Goal: Task Accomplishment & Management: Manage account settings

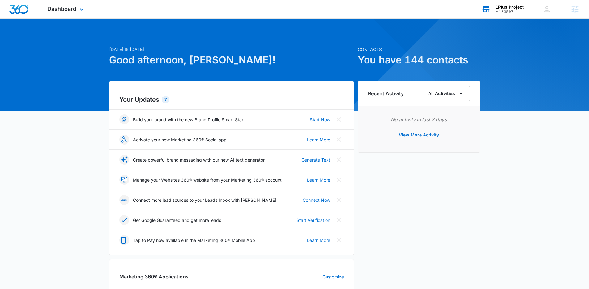
click at [500, 11] on div "M183597" at bounding box center [509, 12] width 28 height 4
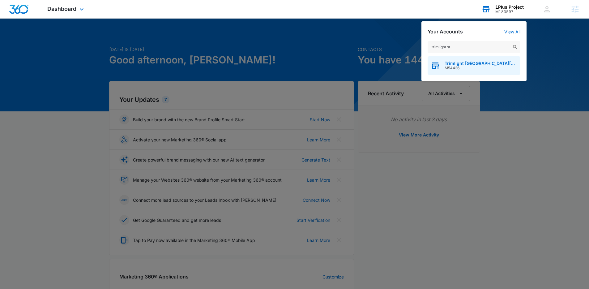
type input "trimlight st"
click at [449, 68] on span "M54436" at bounding box center [480, 68] width 73 height 4
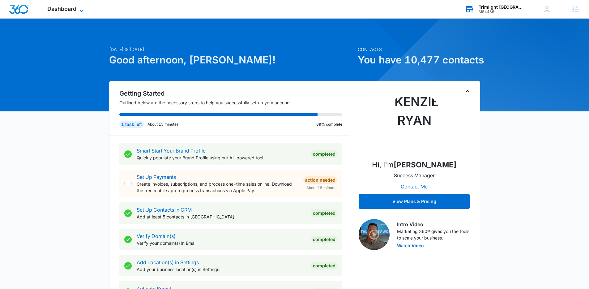
click at [67, 10] on span "Dashboard" at bounding box center [61, 9] width 29 height 6
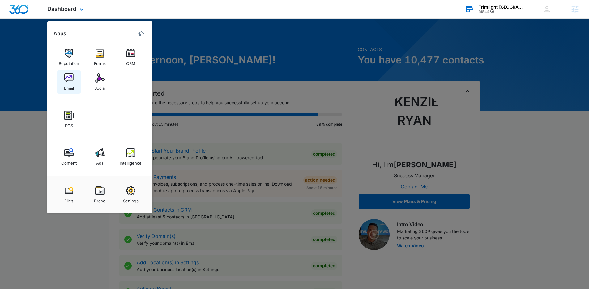
click at [73, 82] on img at bounding box center [68, 77] width 9 height 9
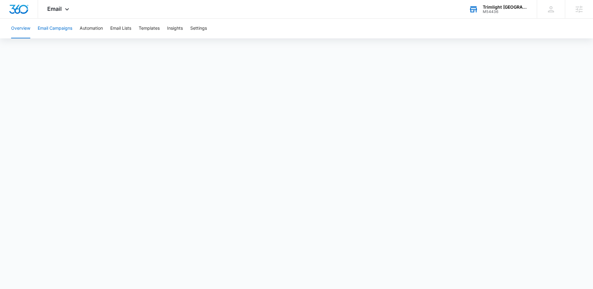
click at [57, 27] on button "Email Campaigns" at bounding box center [55, 29] width 35 height 20
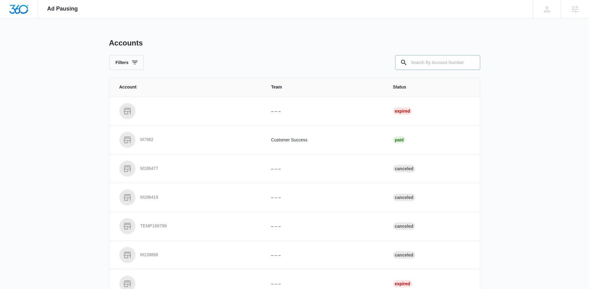
click at [438, 62] on input "text" at bounding box center [437, 62] width 85 height 15
type input "M174842"
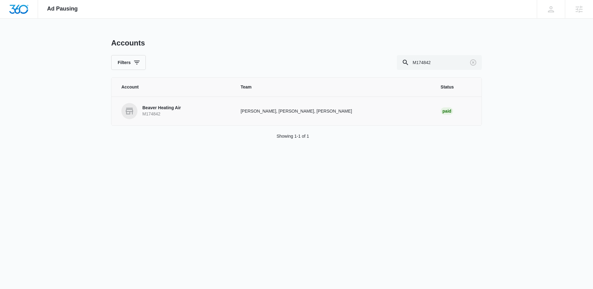
click at [166, 110] on p "Beaver Heating Air" at bounding box center [161, 108] width 39 height 6
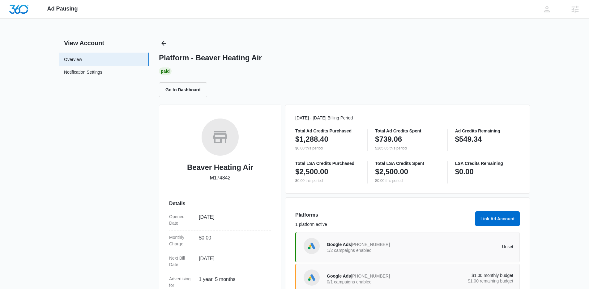
click at [88, 190] on nav "View Account Overview Notification Settings 0" at bounding box center [104, 201] width 90 height 326
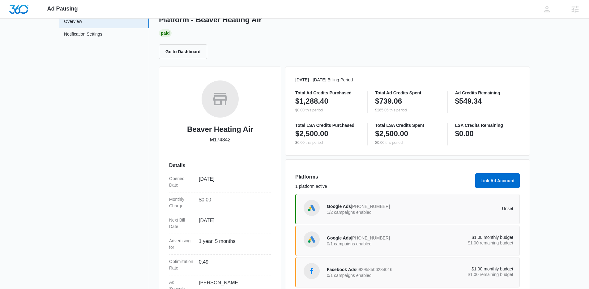
scroll to position [83, 0]
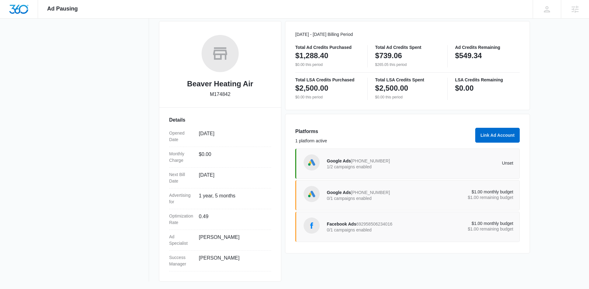
click at [96, 190] on nav "View Account Overview Notification Settings 0" at bounding box center [104, 118] width 90 height 326
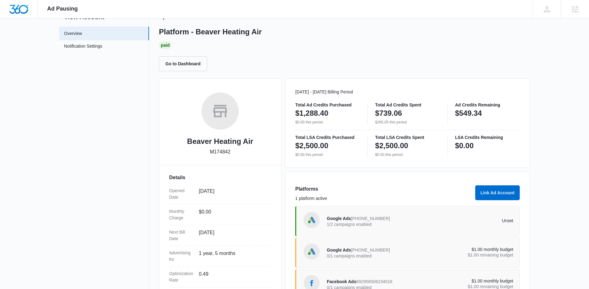
scroll to position [26, 0]
click at [553, 164] on div "Ad Pausing Apps Reputation Forms CRM Email Social POS Content Ads Intelligence …" at bounding box center [294, 118] width 589 height 289
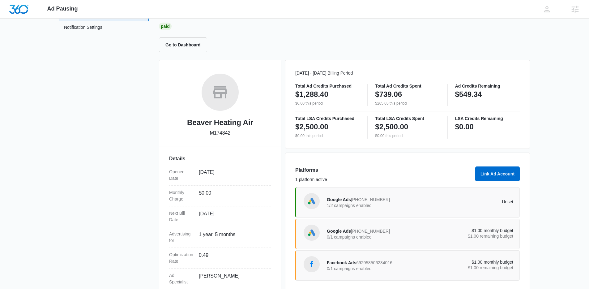
scroll to position [0, 0]
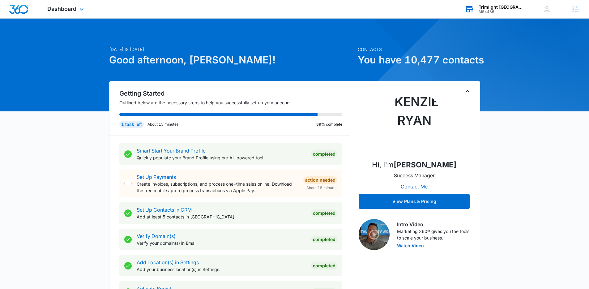
click at [491, 3] on div "Trimlight St. Louis M54436 Your Accounts View All" at bounding box center [493, 9] width 77 height 18
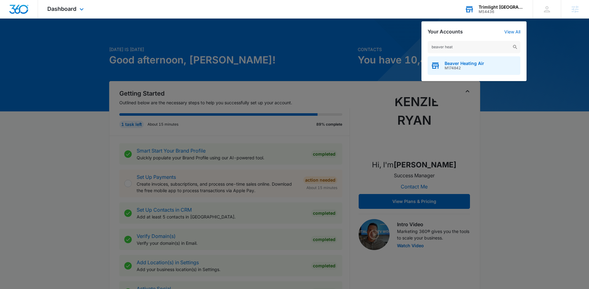
type input "beaver heat"
click at [478, 71] on div "Beaver Heating Air M174842" at bounding box center [473, 65] width 93 height 19
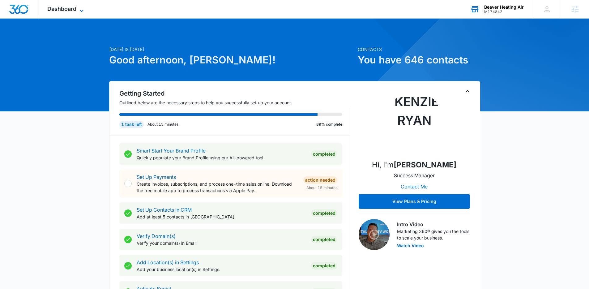
click at [72, 10] on span "Dashboard" at bounding box center [61, 9] width 29 height 6
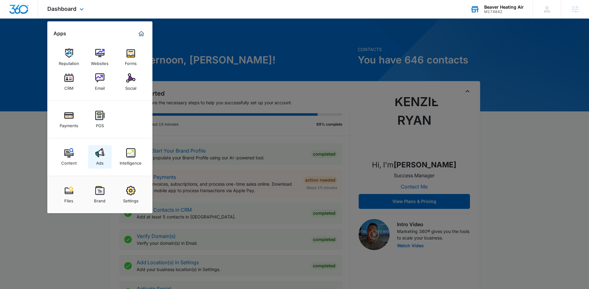
click at [98, 157] on div "Ads" at bounding box center [99, 161] width 7 height 8
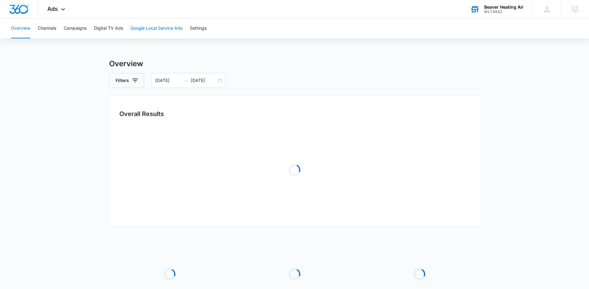
click at [157, 27] on button "Google Local Service Ads" at bounding box center [156, 29] width 52 height 20
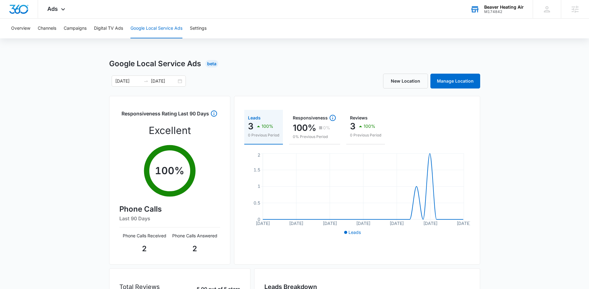
click at [66, 147] on div "Google Local Service Ads Beta 08/04/2025 09/03/2025 New Location Manage Locatio…" at bounding box center [294, 219] width 589 height 322
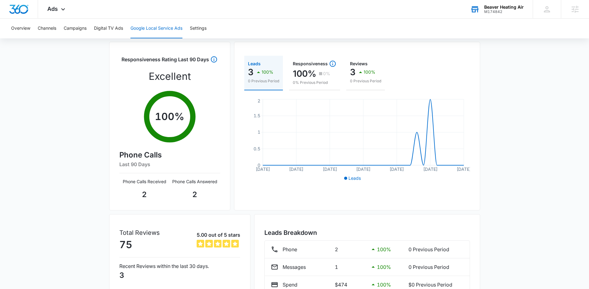
scroll to position [26, 0]
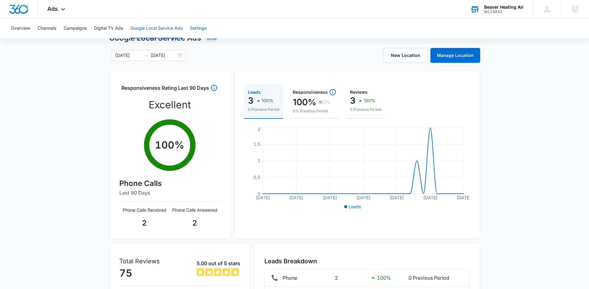
click at [206, 32] on button "Settings" at bounding box center [198, 29] width 17 height 20
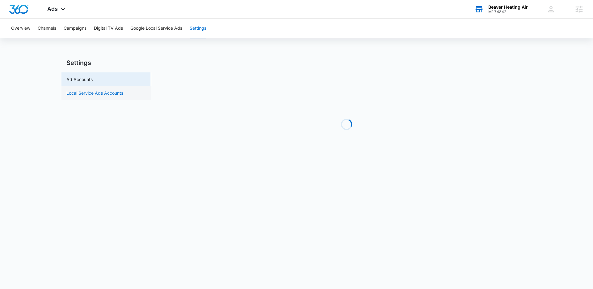
click at [123, 90] on link "Local Service Ads Accounts" at bounding box center [94, 93] width 57 height 6
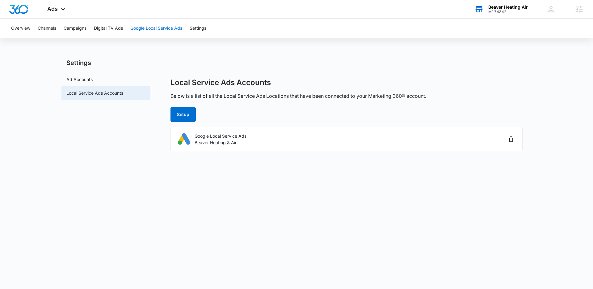
click at [155, 31] on button "Google Local Service Ads" at bounding box center [156, 29] width 52 height 20
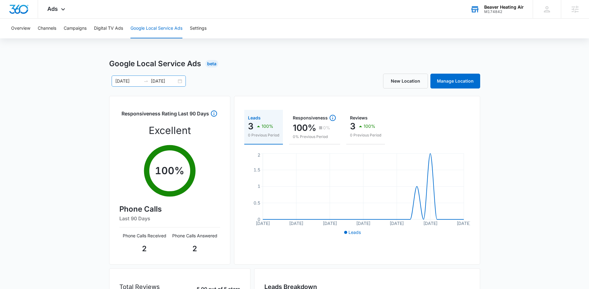
click at [160, 81] on input "09/03/2025" at bounding box center [164, 81] width 26 height 7
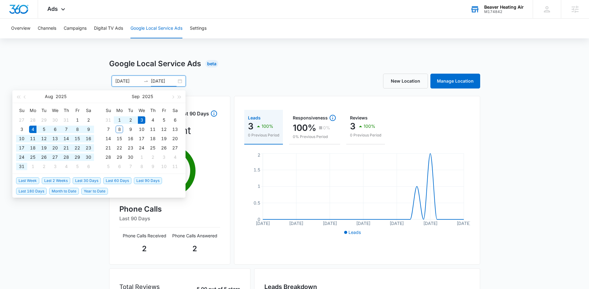
type input "09/03/2025"
click at [87, 180] on span "Last 30 Days" at bounding box center [87, 180] width 28 height 7
type input "08/09/2025"
type input "09/08/2025"
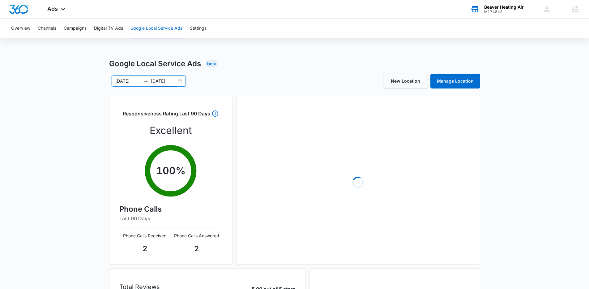
click at [510, 175] on div "Google Local Service Ads Beta 08/09/2025 09/08/2025 Aug 2025 Su Mo Tu We Th Fr …" at bounding box center [294, 232] width 589 height 349
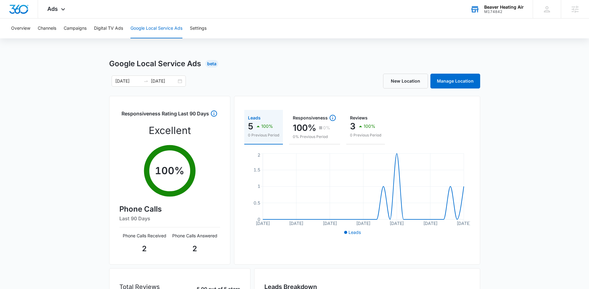
click at [498, 188] on div "Google Local Service Ads Beta 08/09/2025 09/08/2025 Aug 2025 Su Mo Tu We Th Fr …" at bounding box center [294, 219] width 589 height 322
click at [498, 184] on div "Google Local Service Ads Beta 08/09/2025 09/08/2025 Aug 2025 Su Mo Tu We Th Fr …" at bounding box center [294, 219] width 589 height 322
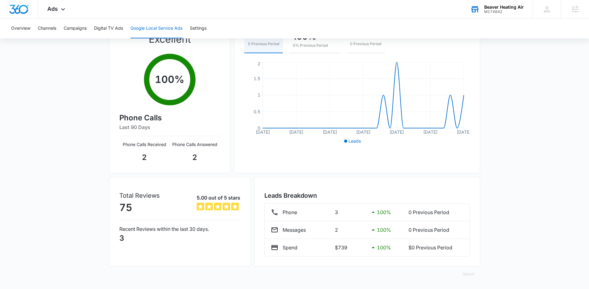
click at [59, 202] on div "Google Local Service Ads Beta 08/09/2025 09/08/2025 Aug 2025 Su Mo Tu We Th Fr …" at bounding box center [294, 128] width 589 height 322
drag, startPoint x: 254, startPoint y: 178, endPoint x: 258, endPoint y: 181, distance: 5.5
click at [254, 178] on div "Leads Breakdown Phone 3 100 % 0 Previous Period Messages 2 100 % 0 Previous Per…" at bounding box center [367, 222] width 226 height 90
drag, startPoint x: 265, startPoint y: 193, endPoint x: 328, endPoint y: 196, distance: 63.1
click at [328, 196] on h3 "Leads Breakdown" at bounding box center [367, 195] width 206 height 9
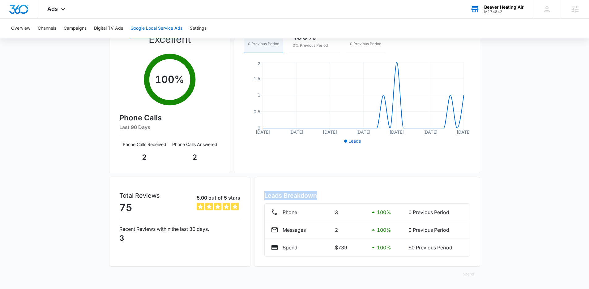
click at [328, 196] on h3 "Leads Breakdown" at bounding box center [367, 195] width 206 height 9
click at [306, 196] on h3 "Leads Breakdown" at bounding box center [367, 195] width 206 height 9
click at [504, 209] on div "Google Local Service Ads Beta 08/09/2025 09/08/2025 Aug 2025 Su Mo Tu We Th Fr …" at bounding box center [294, 128] width 589 height 322
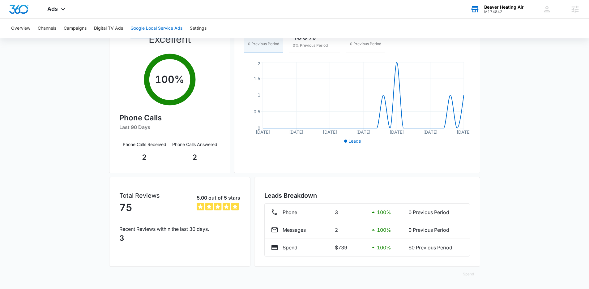
click at [504, 209] on div "Google Local Service Ads Beta 08/09/2025 09/08/2025 Aug 2025 Su Mo Tu We Th Fr …" at bounding box center [294, 128] width 589 height 322
click at [495, 10] on div "M174842" at bounding box center [504, 12] width 40 height 4
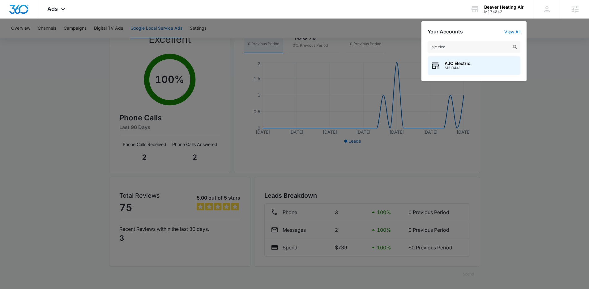
type input "ajc elec"
click at [466, 68] on span "M319441" at bounding box center [457, 68] width 27 height 4
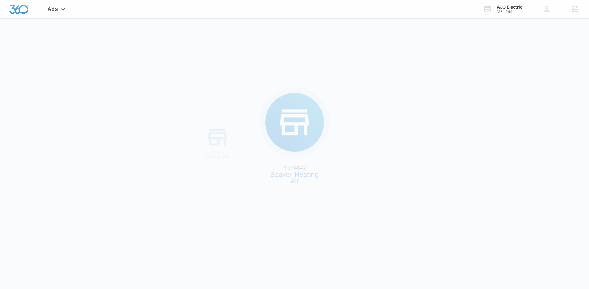
scroll to position [0, 0]
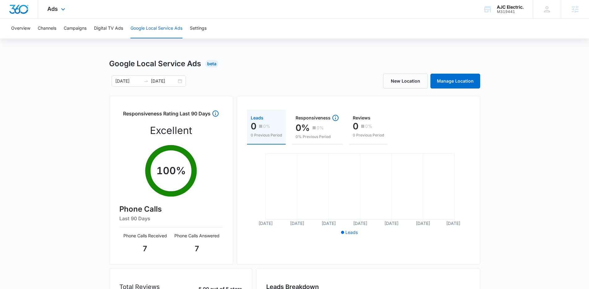
click at [58, 8] on div "Ads Apps Reputation Websites Forms CRM Email Social Shop Payments POS Content A…" at bounding box center [57, 9] width 38 height 18
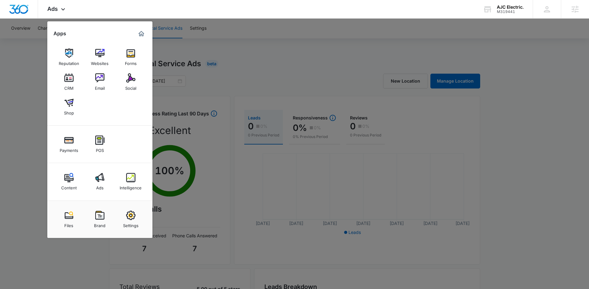
click at [273, 76] on div at bounding box center [294, 144] width 589 height 289
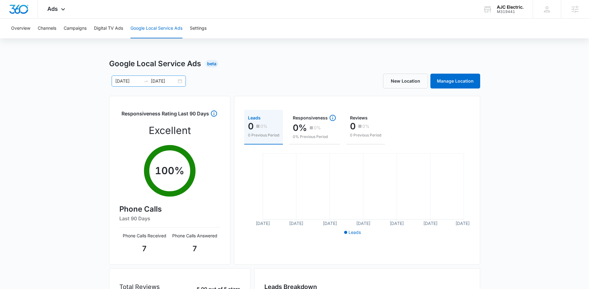
click at [185, 78] on div "07/12/2025 08/11/2025" at bounding box center [149, 80] width 74 height 11
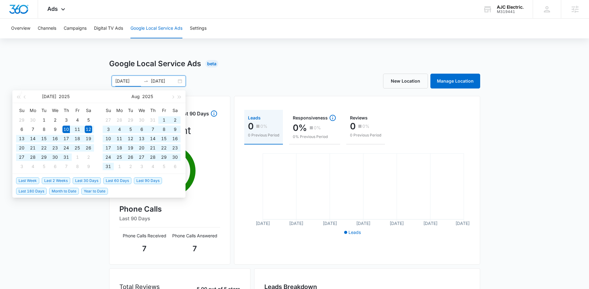
click at [121, 181] on span "Last 60 Days" at bounding box center [117, 180] width 28 height 7
type input "[DATE]"
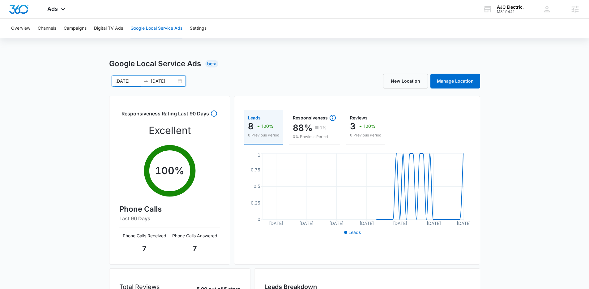
click at [70, 191] on div "Google Local Service Ads Beta 07/10/2025 09/08/2025 Jul 2025 Su Mo Tu We Th Fr …" at bounding box center [294, 219] width 589 height 322
click at [51, 12] on div "Ads Apps Reputation Websites Forms CRM Email Social Shop Payments POS Content A…" at bounding box center [57, 9] width 38 height 18
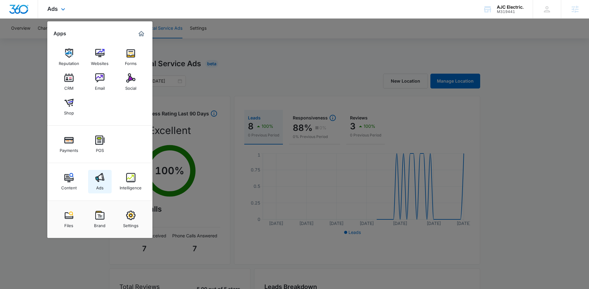
click at [97, 176] on img at bounding box center [99, 177] width 9 height 9
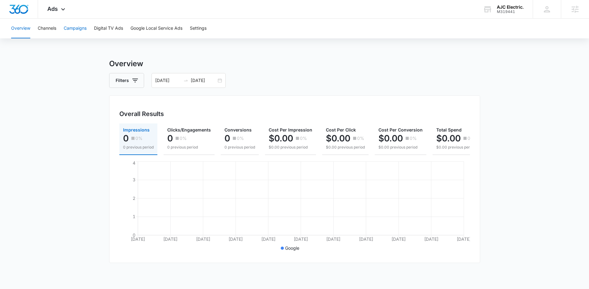
click at [81, 30] on button "Campaigns" at bounding box center [75, 29] width 23 height 20
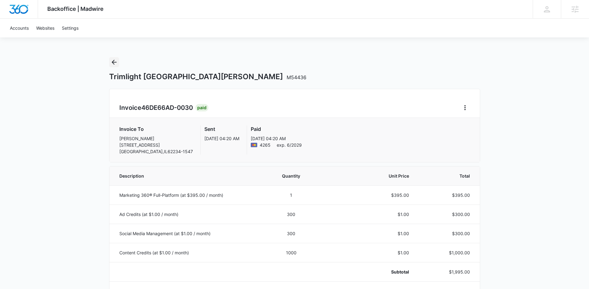
click at [115, 61] on icon "Back" at bounding box center [113, 61] width 7 height 7
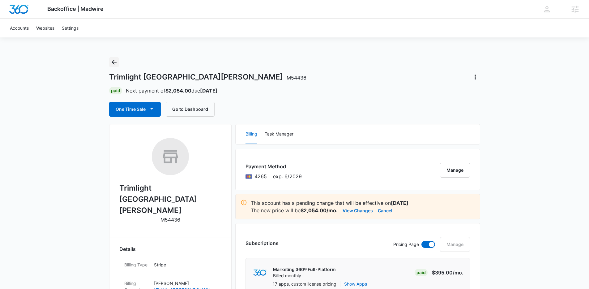
click at [117, 61] on icon "Back" at bounding box center [113, 61] width 7 height 7
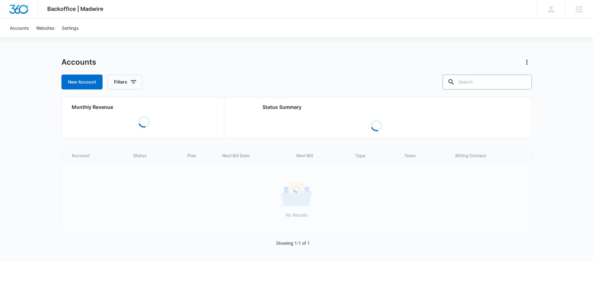
click at [511, 83] on input "text" at bounding box center [487, 81] width 89 height 15
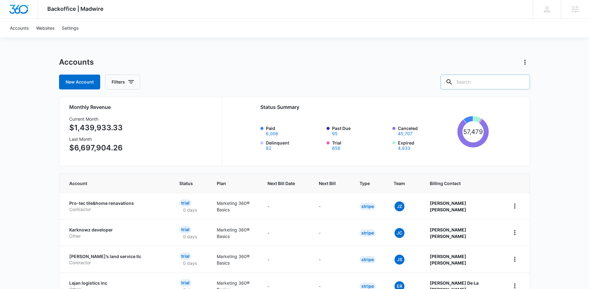
click at [478, 83] on input "text" at bounding box center [484, 81] width 89 height 15
type input "resort travel"
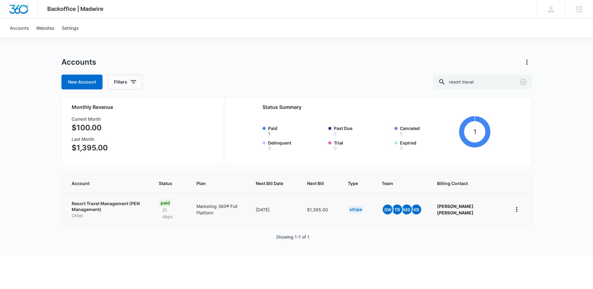
click at [88, 208] on p "Resort Travel Management (PEN Management)" at bounding box center [108, 206] width 73 height 12
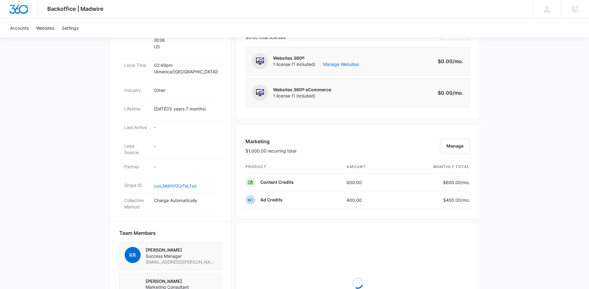
scroll to position [276, 0]
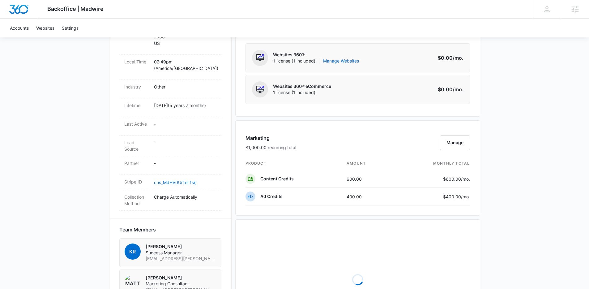
click at [88, 208] on div "Backoffice | Madwire Apps Settings Kenzie Ryan kenzie.ryan@madwire.com My Profi…" at bounding box center [294, 141] width 589 height 834
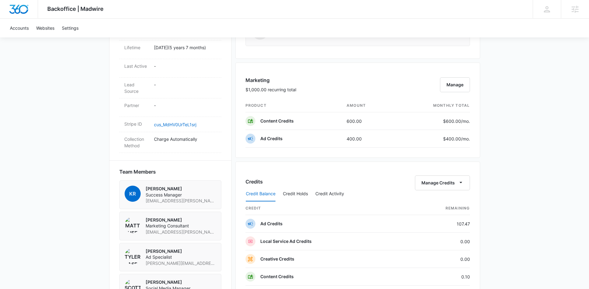
scroll to position [337, 0]
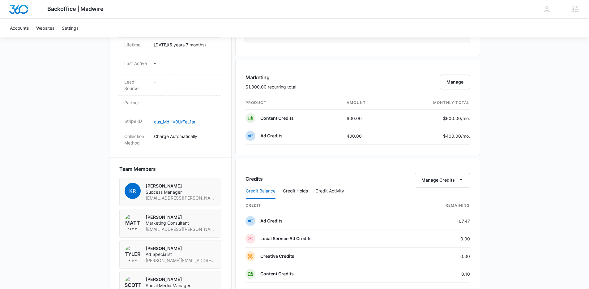
click at [524, 212] on div "Backoffice | Madwire Apps Settings Kenzie Ryan kenzie.ryan@madwire.com My Profi…" at bounding box center [294, 112] width 589 height 899
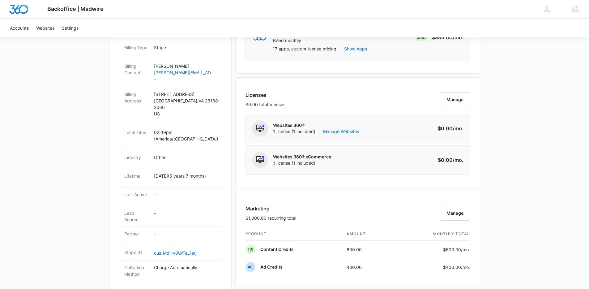
scroll to position [270, 0]
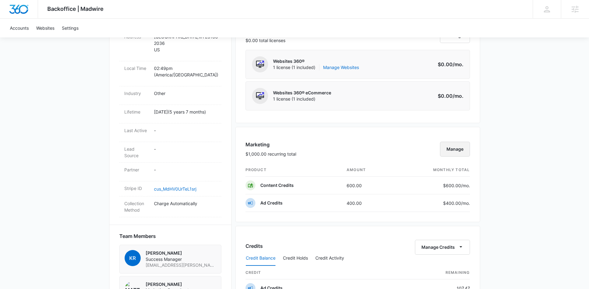
click at [446, 145] on button "Manage" at bounding box center [455, 149] width 30 height 15
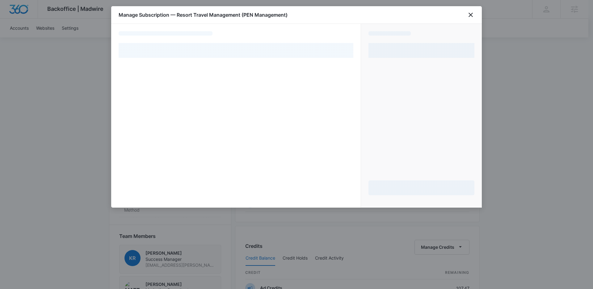
select select "pm_1MtEk2A4n8RTgNjUEwoSvRxi"
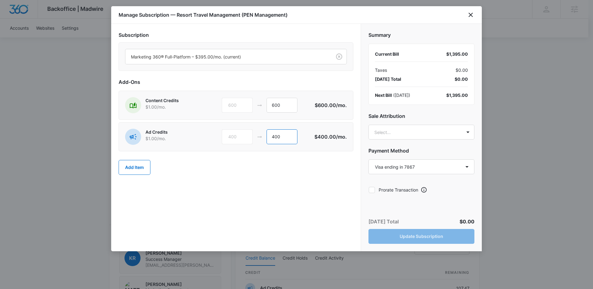
click at [275, 137] on input "400" at bounding box center [282, 136] width 31 height 15
type input "600"
click at [391, 128] on body "Backoffice | Madwire Apps Settings Kenzie Ryan kenzie.ryan@madwire.com My Profi…" at bounding box center [296, 179] width 593 height 899
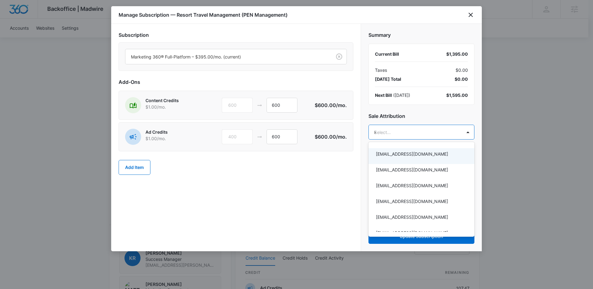
type input "kenzie"
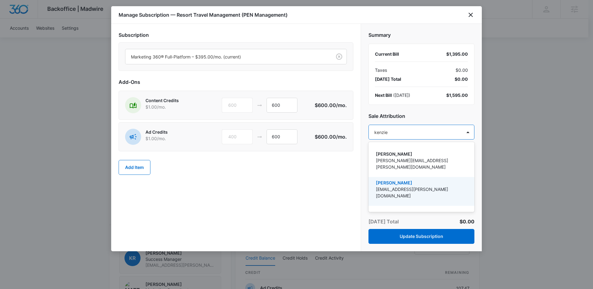
drag, startPoint x: 410, startPoint y: 181, endPoint x: 306, endPoint y: 177, distance: 104.6
click at [410, 186] on p "[EMAIL_ADDRESS][PERSON_NAME][DOMAIN_NAME]" at bounding box center [421, 192] width 90 height 13
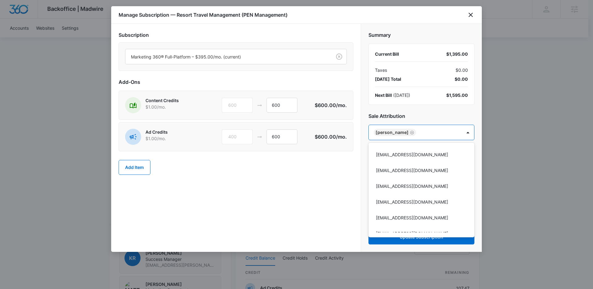
click at [290, 189] on div at bounding box center [296, 144] width 593 height 289
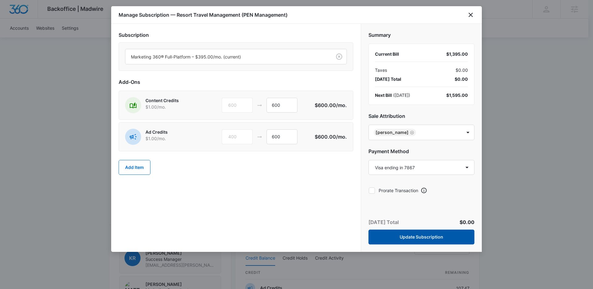
click at [412, 233] on button "Update Subscription" at bounding box center [422, 236] width 106 height 15
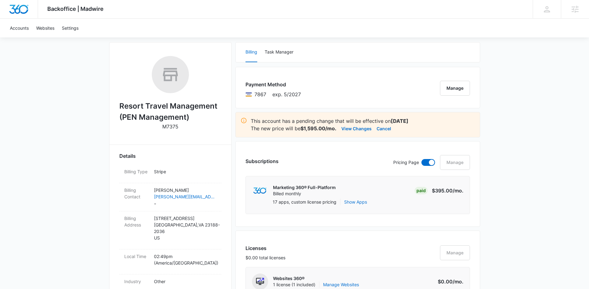
scroll to position [0, 0]
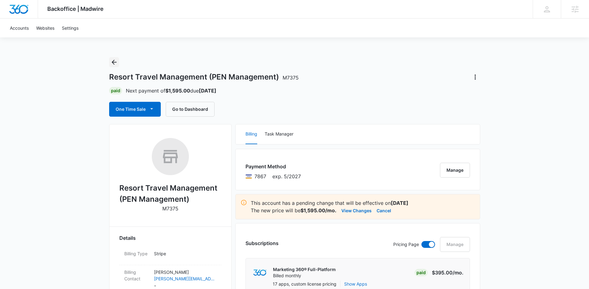
click at [112, 62] on icon "Back" at bounding box center [114, 62] width 5 height 5
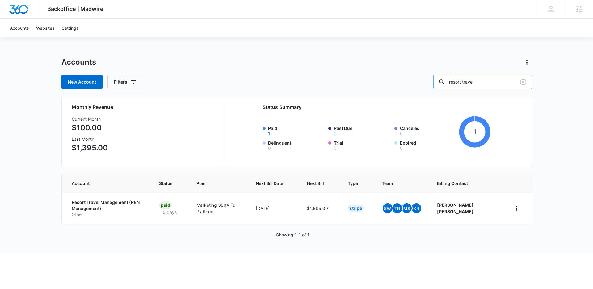
click at [479, 80] on input "resort travel" at bounding box center [483, 81] width 99 height 15
type input "blackstone"
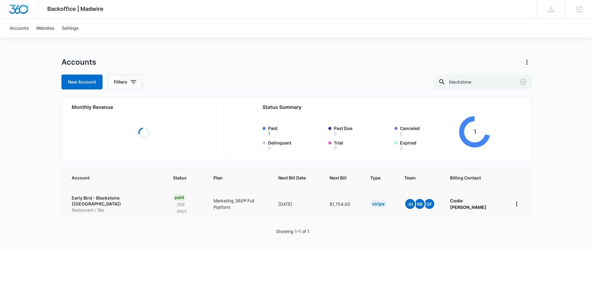
click at [103, 201] on p "Early Bird - Blackstone (NE)" at bounding box center [115, 201] width 87 height 12
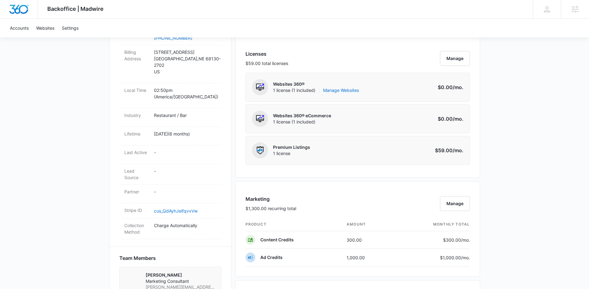
scroll to position [282, 0]
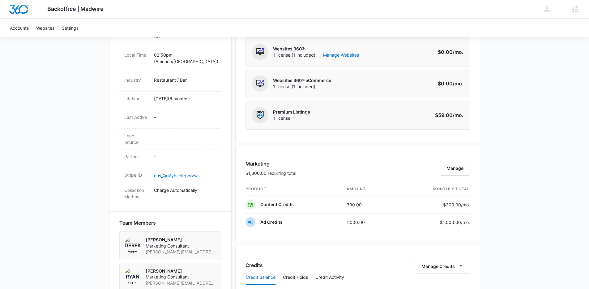
click at [512, 186] on div "Backoffice | Madwire Apps Settings Kenzie Ryan kenzie.ryan@madwire.com My Profi…" at bounding box center [294, 159] width 589 height 882
click at [451, 168] on button "Manage" at bounding box center [455, 168] width 30 height 15
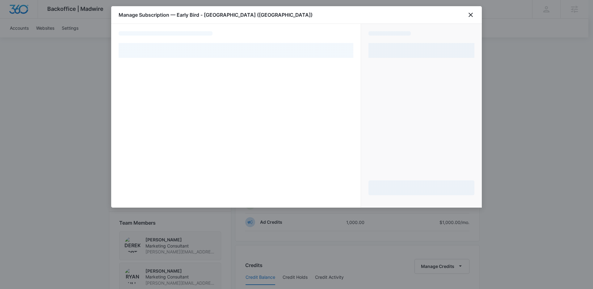
select select "pm_1QrP4PA4n8RTgNjU9ZcWUjgG"
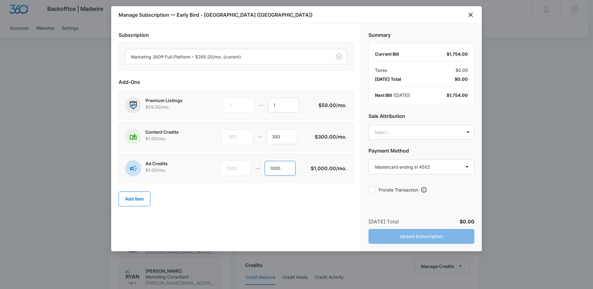
drag, startPoint x: 275, startPoint y: 168, endPoint x: 268, endPoint y: 168, distance: 6.5
click at [270, 168] on input "1000" at bounding box center [280, 168] width 31 height 15
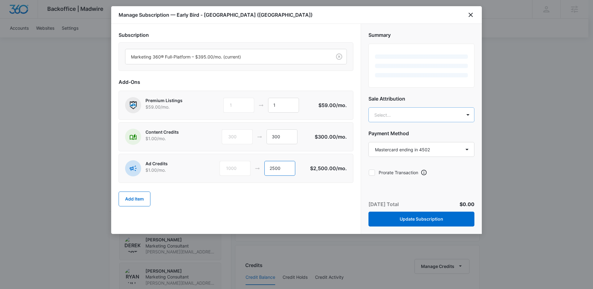
type input "2500"
click at [408, 102] on h2 "Sale Attribution" at bounding box center [422, 98] width 106 height 7
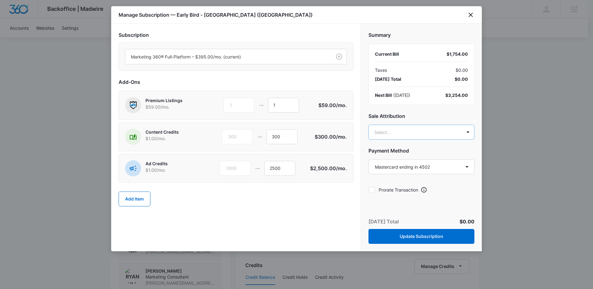
click at [413, 131] on body "Backoffice | Madwire Apps Settings Kenzie Ryan kenzie.ryan@madwire.com My Profi…" at bounding box center [296, 159] width 593 height 882
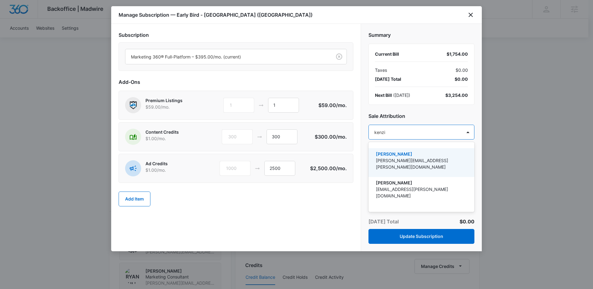
type input "kenzie"
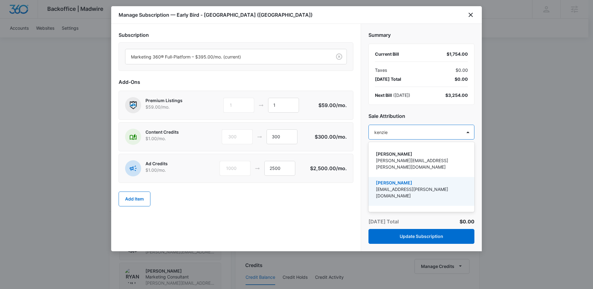
click at [425, 186] on p "[EMAIL_ADDRESS][PERSON_NAME][DOMAIN_NAME]" at bounding box center [421, 192] width 90 height 13
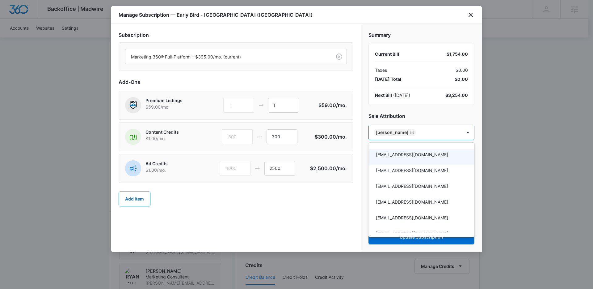
click at [291, 202] on div at bounding box center [296, 144] width 593 height 289
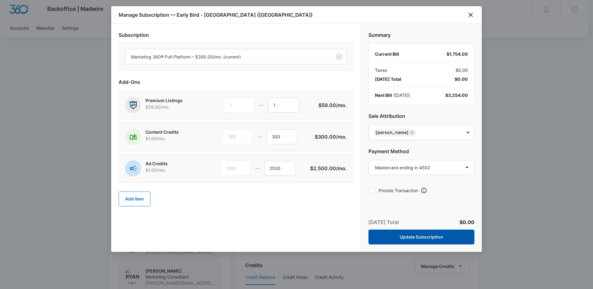
click at [422, 234] on button "Update Subscription" at bounding box center [422, 236] width 106 height 15
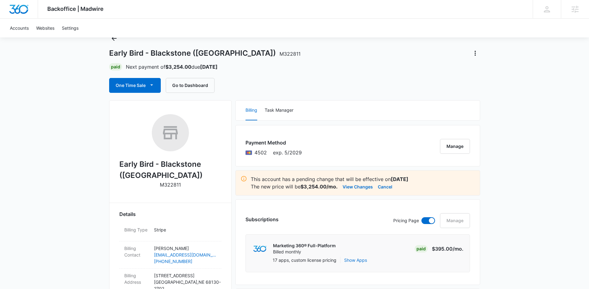
scroll to position [0, 0]
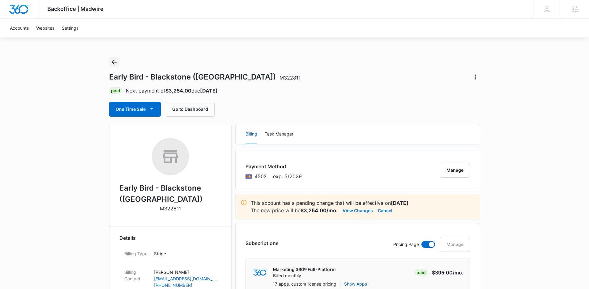
click at [113, 64] on icon "Back" at bounding box center [113, 61] width 7 height 7
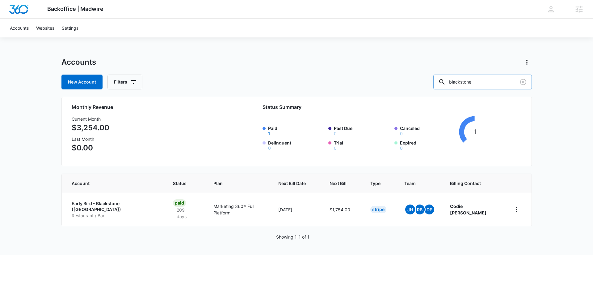
click at [497, 85] on input "blackstone" at bounding box center [483, 81] width 99 height 15
type input "e"
type input "west omaha"
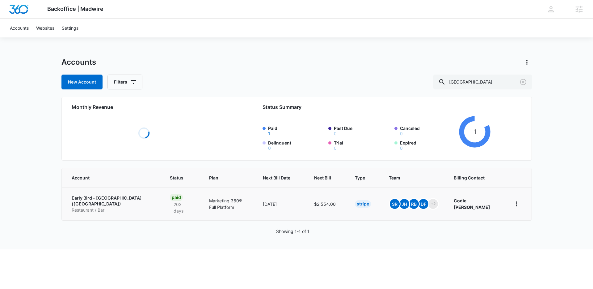
click at [95, 204] on p "Early Bird - West Omaha (NE)" at bounding box center [114, 201] width 84 height 12
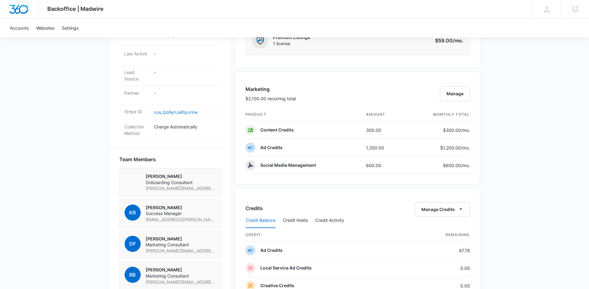
scroll to position [350, 0]
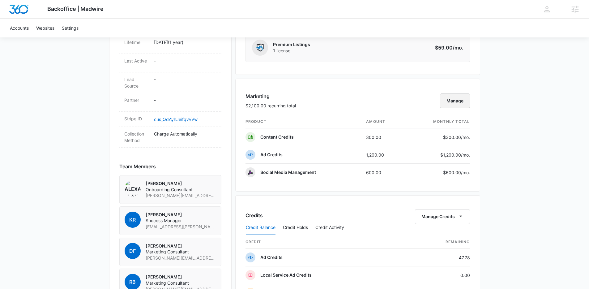
click at [457, 96] on button "Manage" at bounding box center [455, 100] width 30 height 15
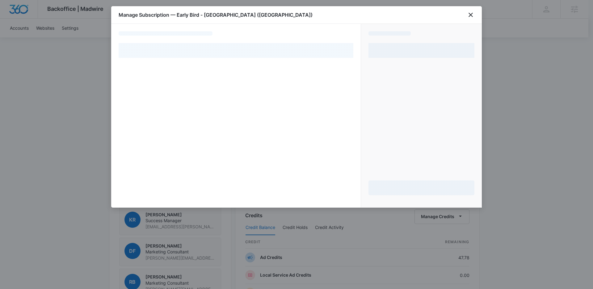
select select "pm_1QtdDmA4n8RTgNjUaP7LEio7"
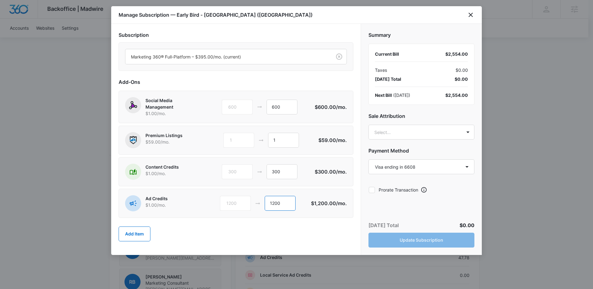
click at [274, 202] on input "1200" at bounding box center [280, 203] width 31 height 15
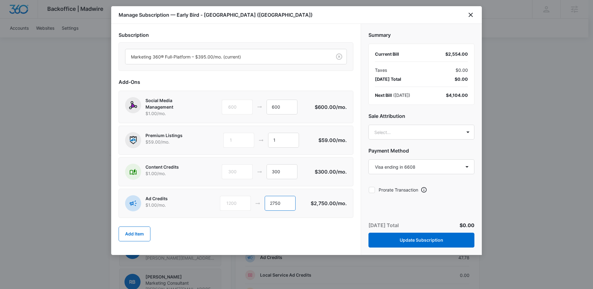
type input "2750"
click at [328, 234] on div "Add Item" at bounding box center [236, 233] width 235 height 27
click at [423, 128] on body "Backoffice | Madwire Apps Settings Kenzie Ryan kenzie.ryan@madwire.com My Profi…" at bounding box center [296, 100] width 593 height 900
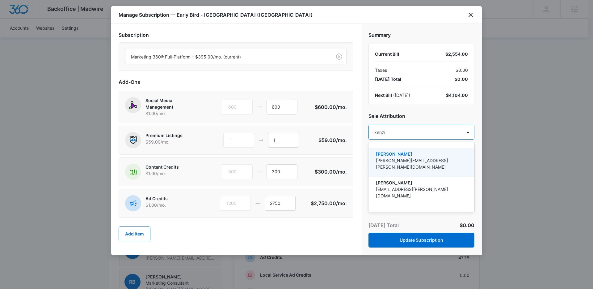
type input "kenzie"
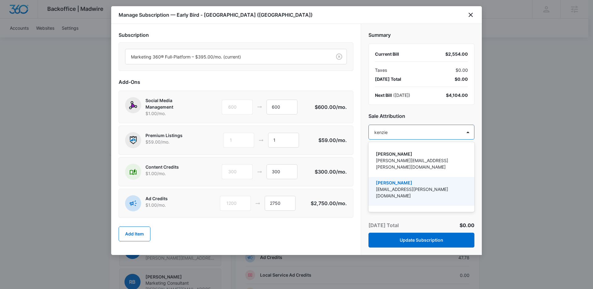
click at [383, 179] on p "[PERSON_NAME]" at bounding box center [421, 182] width 90 height 6
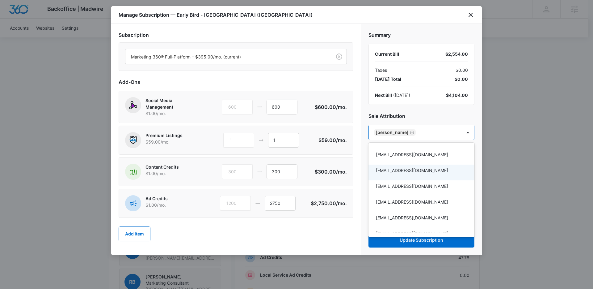
click at [281, 229] on div at bounding box center [296, 144] width 593 height 289
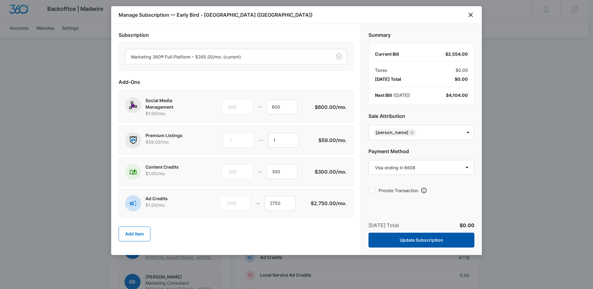
click at [412, 241] on button "Update Subscription" at bounding box center [422, 239] width 106 height 15
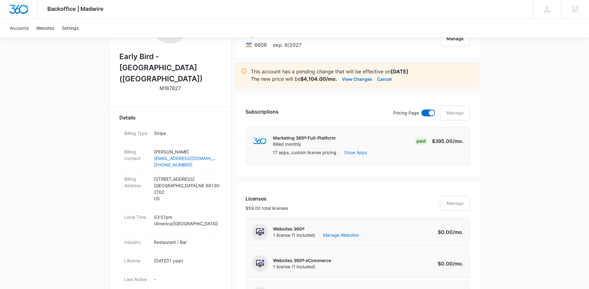
scroll to position [0, 0]
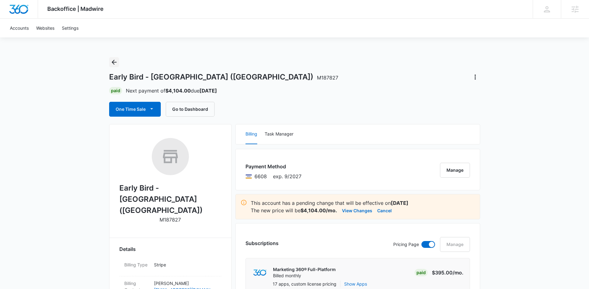
click at [111, 59] on icon "Back" at bounding box center [113, 61] width 7 height 7
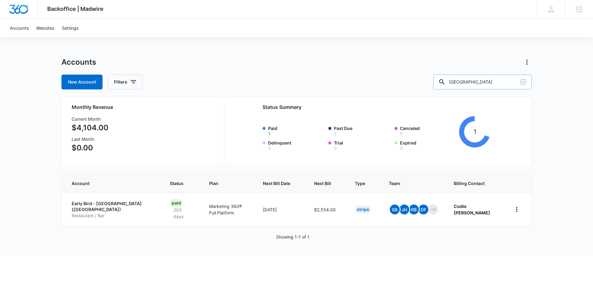
click at [472, 84] on input "west omaha" at bounding box center [483, 81] width 99 height 15
type input "village pointe"
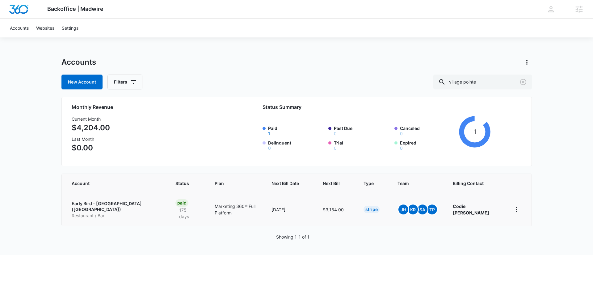
click at [107, 203] on p "Early Bird - Village Pointe (NE)" at bounding box center [116, 206] width 89 height 12
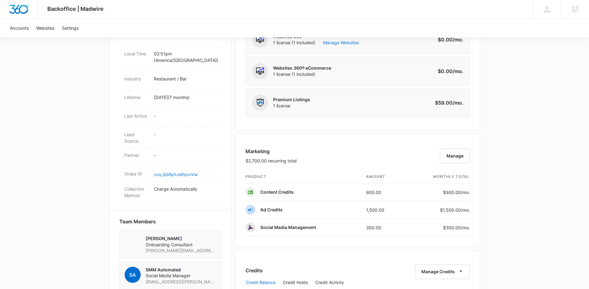
scroll to position [364, 0]
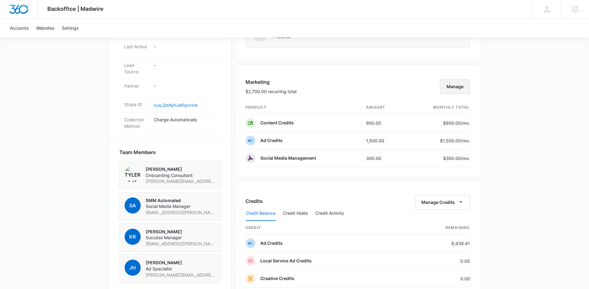
click at [448, 92] on button "Manage" at bounding box center [455, 86] width 30 height 15
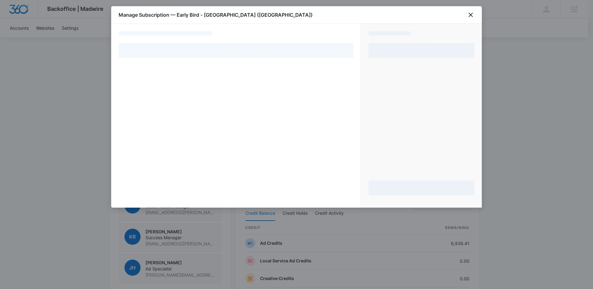
select select "pm_1R3ft8A4n8RTgNjUZ8HY4qaI"
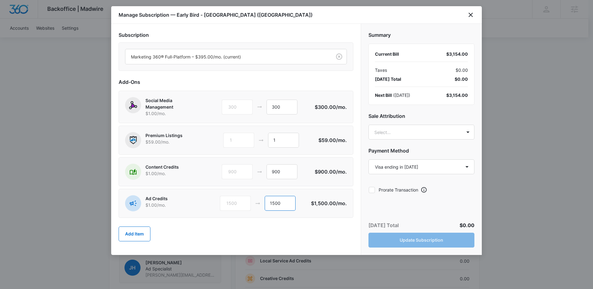
click at [285, 201] on input "1500" at bounding box center [280, 203] width 31 height 15
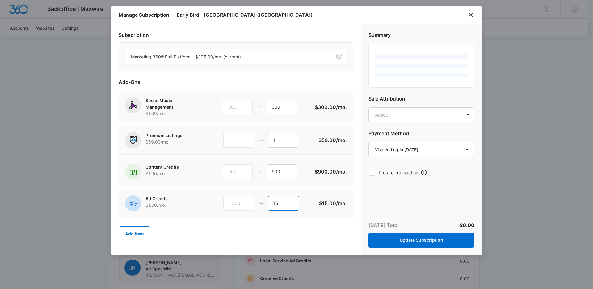
type input "1"
type input "2550"
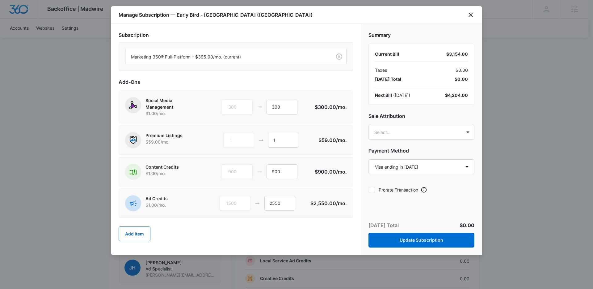
click at [389, 119] on h2 "Sale Attribution" at bounding box center [422, 115] width 106 height 7
click at [392, 128] on body "Backoffice | Madwire Apps Settings Kenzie Ryan kenzie.ryan@madwire.com My Profi…" at bounding box center [296, 86] width 593 height 900
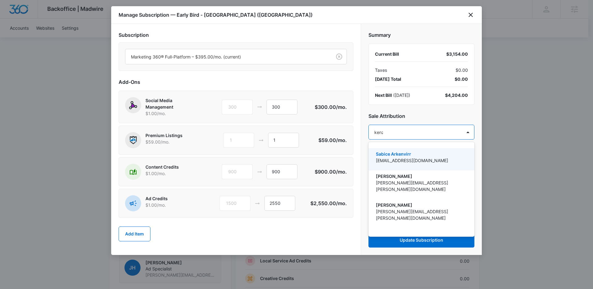
type input "kenzie"
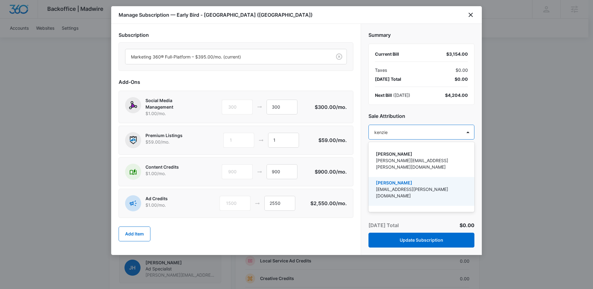
click at [405, 186] on p "[EMAIL_ADDRESS][PERSON_NAME][DOMAIN_NAME]" at bounding box center [421, 192] width 90 height 13
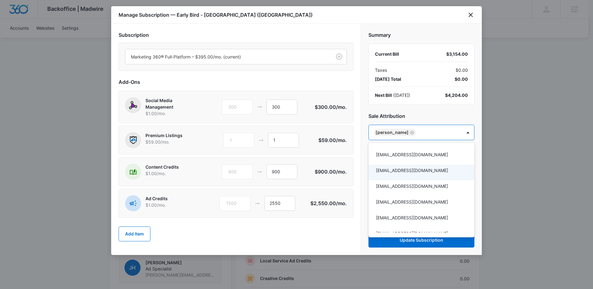
click at [438, 111] on div at bounding box center [296, 144] width 593 height 289
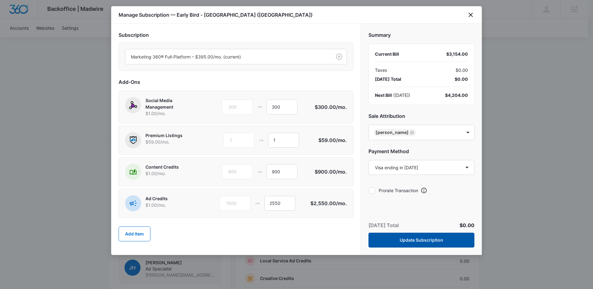
click at [438, 237] on button "Update Subscription" at bounding box center [422, 239] width 106 height 15
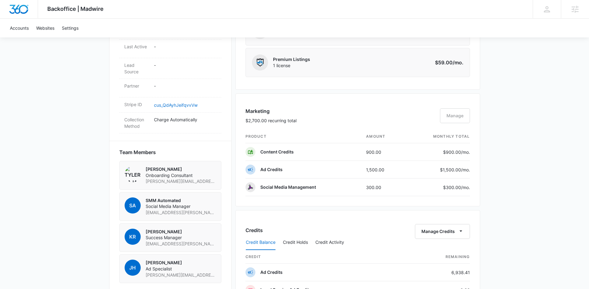
click at [549, 100] on div "Backoffice | Madwire Apps Settings Kenzie Ryan kenzie.ryan@madwire.com My Profi…" at bounding box center [294, 100] width 589 height 929
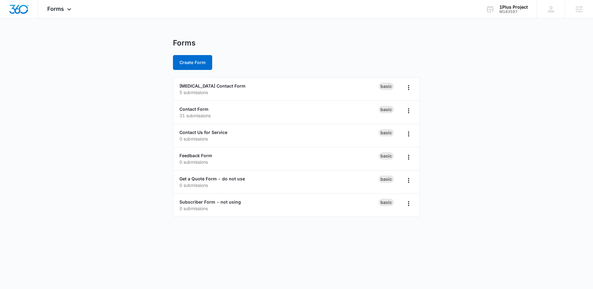
click at [481, 73] on main "Forms Create Form [MEDICAL_DATA] Contact Form 5 submissions Basic Contact Form …" at bounding box center [296, 131] width 593 height 186
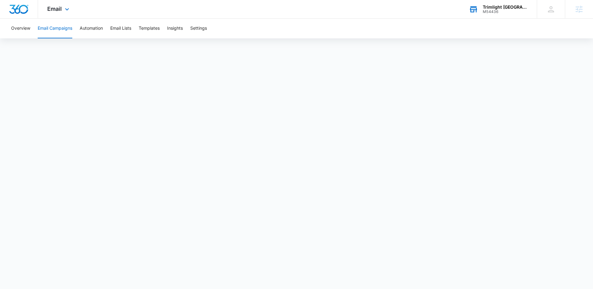
click at [502, 10] on div "M54436" at bounding box center [505, 12] width 45 height 4
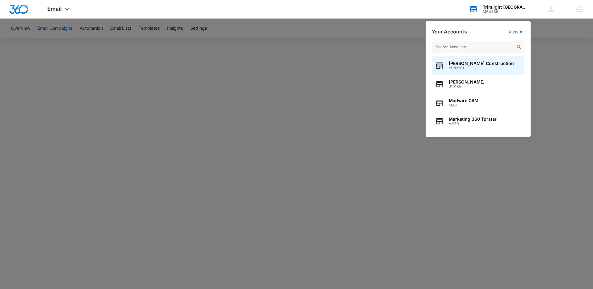
click at [462, 46] on input "text" at bounding box center [478, 47] width 93 height 12
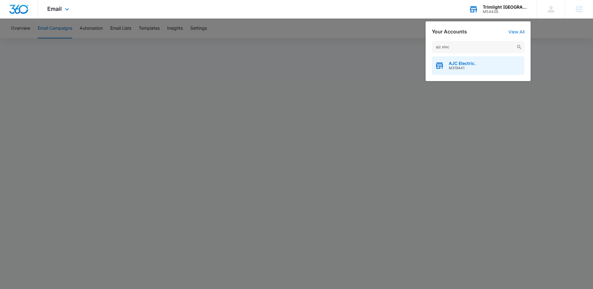
type input "ajc elec"
click at [453, 68] on span "M319441" at bounding box center [462, 68] width 27 height 4
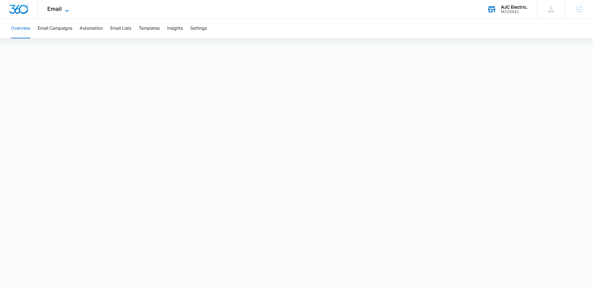
click at [59, 11] on span "Email" at bounding box center [54, 9] width 15 height 6
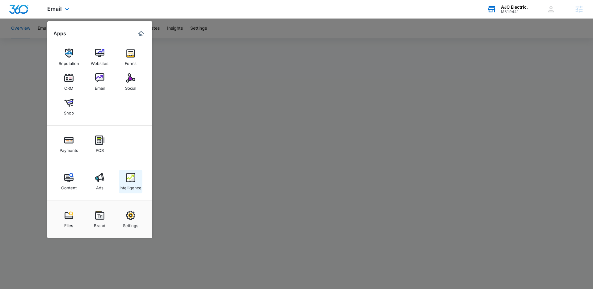
click at [129, 185] on div "Intelligence" at bounding box center [131, 186] width 22 height 8
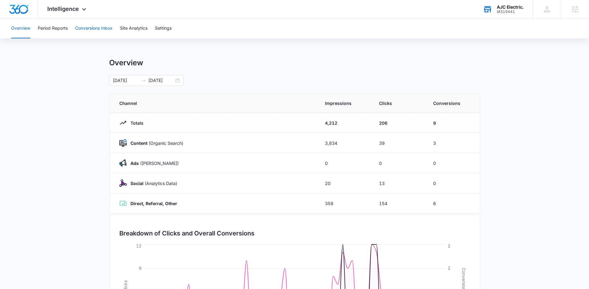
click at [96, 35] on button "Conversions Inbox" at bounding box center [93, 29] width 37 height 20
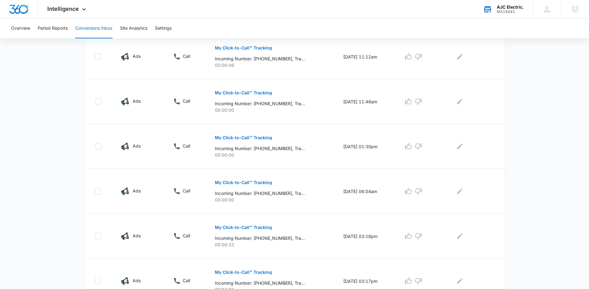
scroll to position [77, 0]
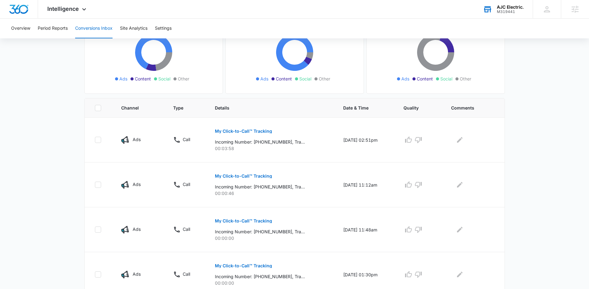
click at [51, 204] on main "Filters [DATE] [DATE] New Conversion Total Conversions: 22 Ads Content Social O…" at bounding box center [294, 270] width 589 height 607
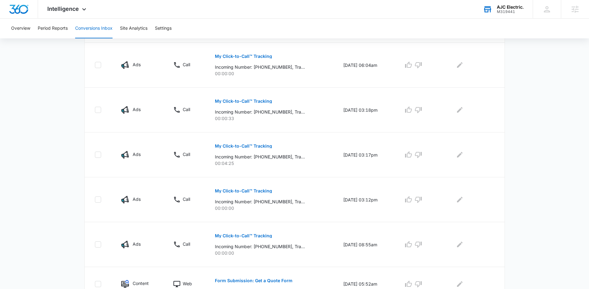
scroll to position [363, 0]
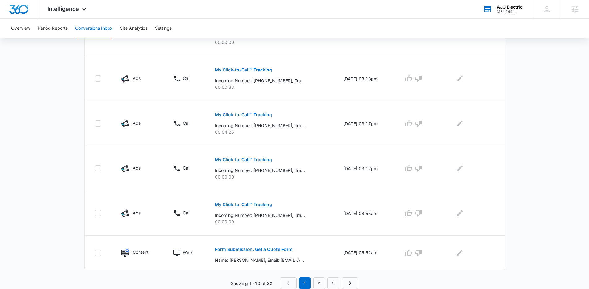
click at [243, 248] on p "Form Submission: Get a Quote Form" at bounding box center [254, 249] width 78 height 4
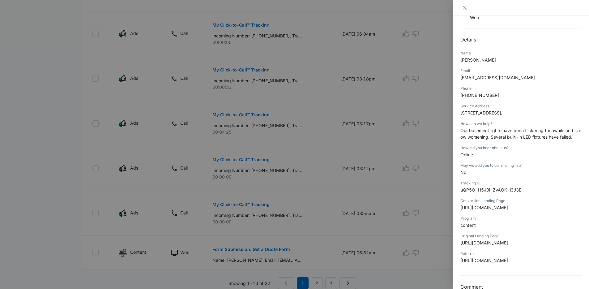
scroll to position [0, 0]
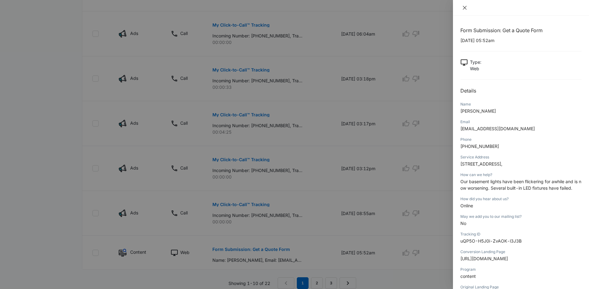
click at [467, 7] on button "Close" at bounding box center [464, 8] width 9 height 6
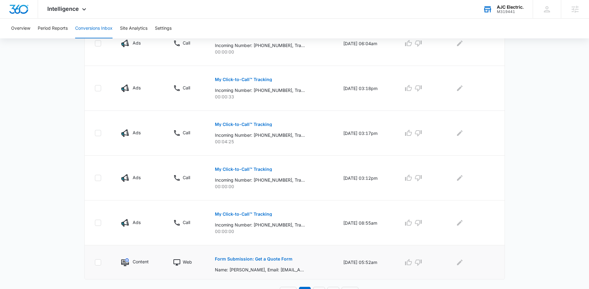
scroll to position [363, 0]
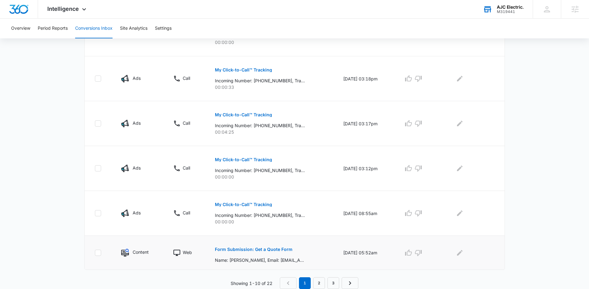
click at [278, 249] on p "Form Submission: Get a Quote Form" at bounding box center [254, 249] width 78 height 4
